Goal: Check status: Check status

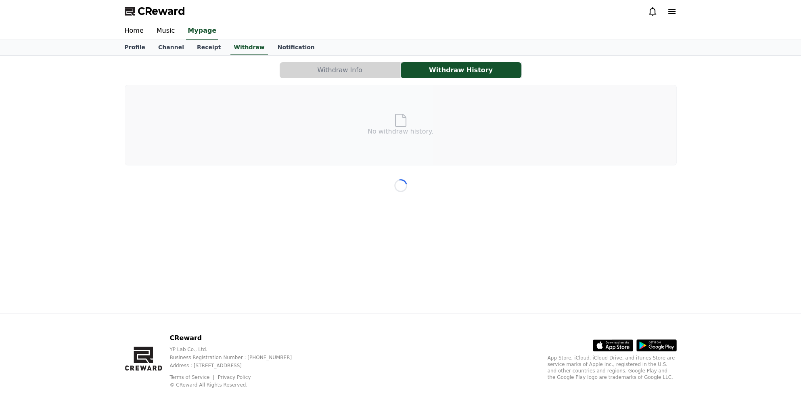
click at [299, 72] on button "Withdraw Info" at bounding box center [340, 70] width 121 height 16
click at [297, 62] on button "Withdraw Info" at bounding box center [340, 70] width 121 height 16
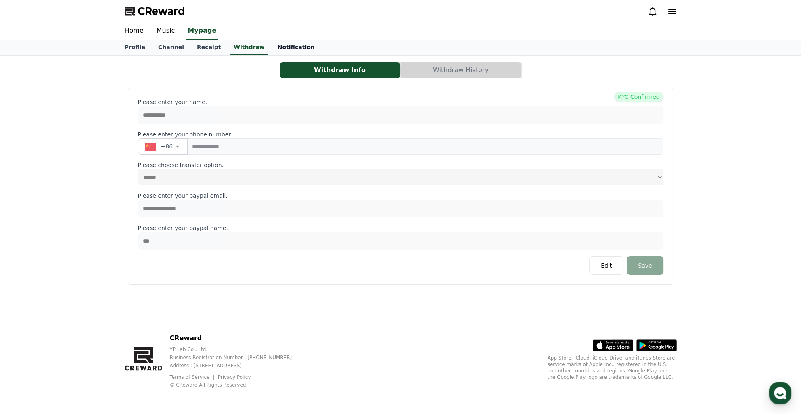
click at [280, 46] on link "Notification" at bounding box center [296, 47] width 50 height 15
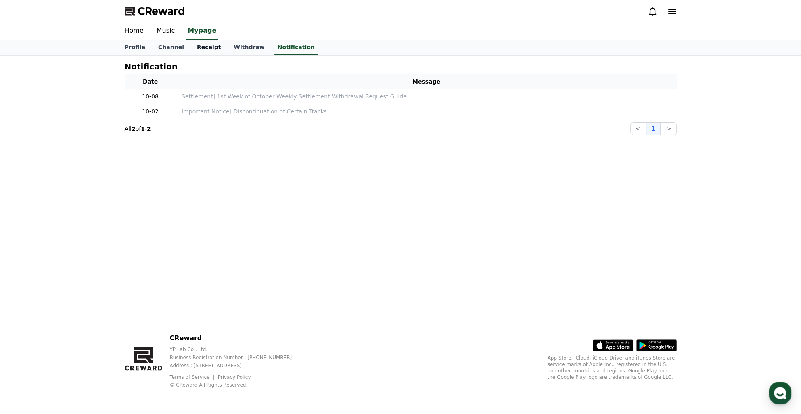
click at [203, 47] on link "Receipt" at bounding box center [208, 47] width 37 height 15
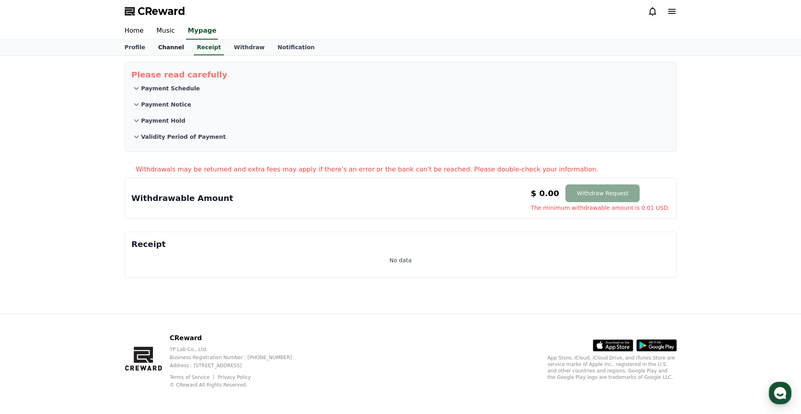
click at [171, 51] on link "Channel" at bounding box center [171, 47] width 39 height 15
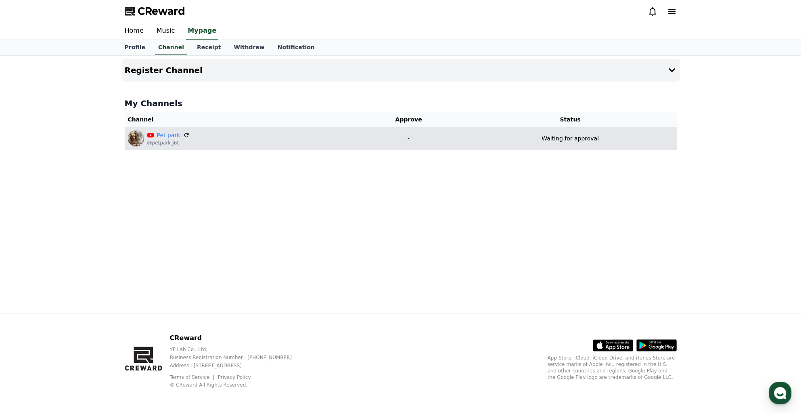
click at [568, 138] on p "Waiting for approval" at bounding box center [570, 138] width 57 height 8
